Goal: Use online tool/utility

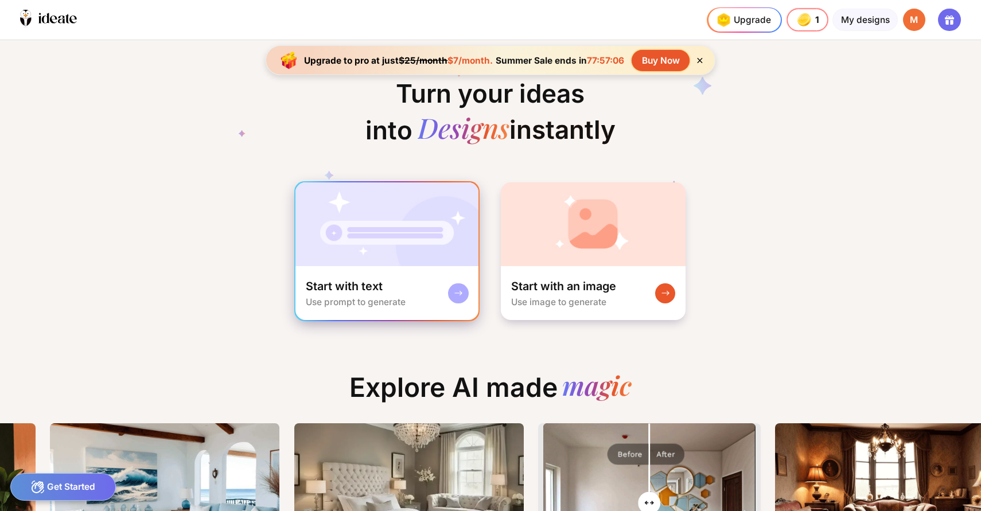
click at [394, 269] on div "Start with text Use prompt to generate" at bounding box center [386, 293] width 183 height 54
